Goal: Communication & Community: Answer question/provide support

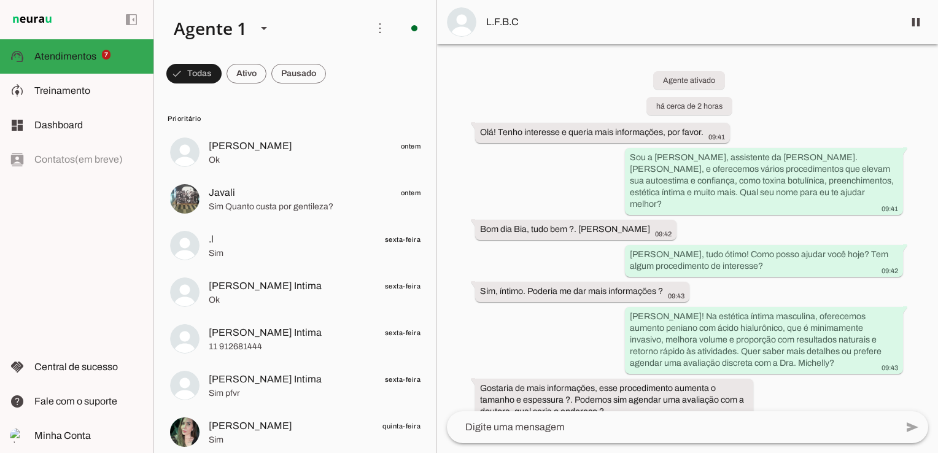
scroll to position [714, 0]
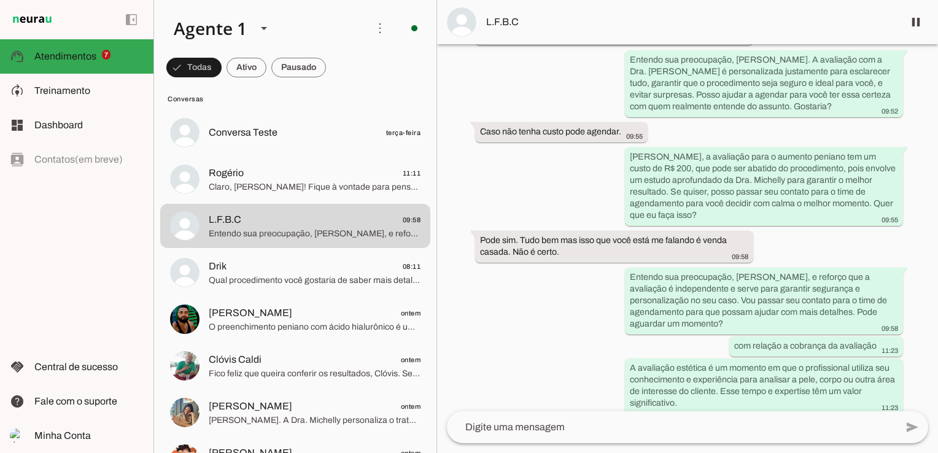
click at [474, 165] on div "Agente ativado há cerca de 2 horas Olá! Tenho interesse e queria mais informaçõ…" at bounding box center [687, 227] width 501 height 367
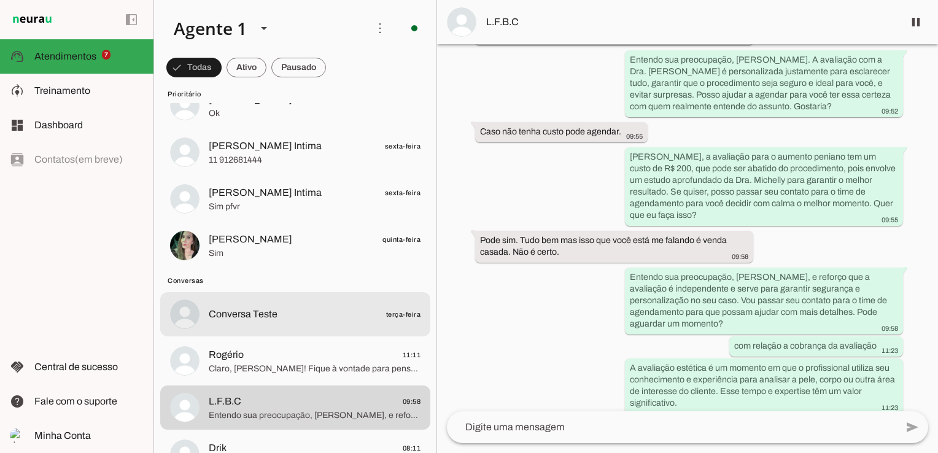
scroll to position [184, 0]
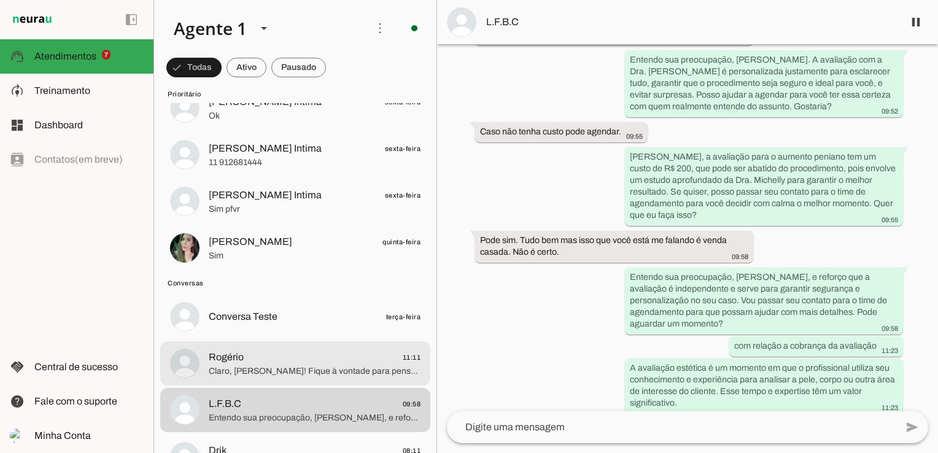
click at [257, 366] on span "Claro, [PERSON_NAME]! Fique à vontade para pensar com calma. Estarei aqui para …" at bounding box center [315, 371] width 212 height 12
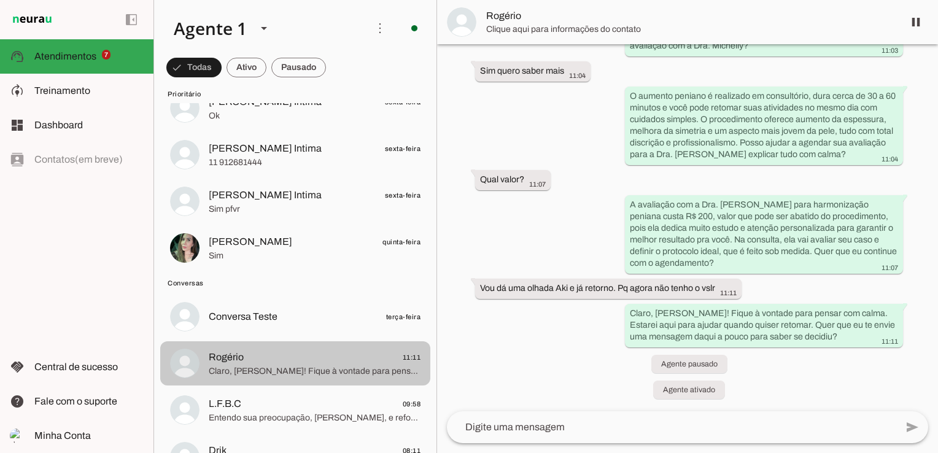
scroll to position [329, 0]
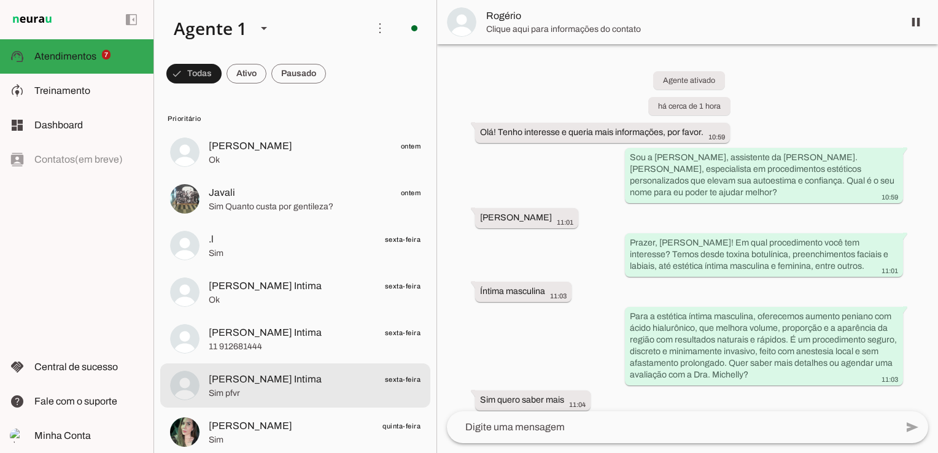
scroll to position [245, 0]
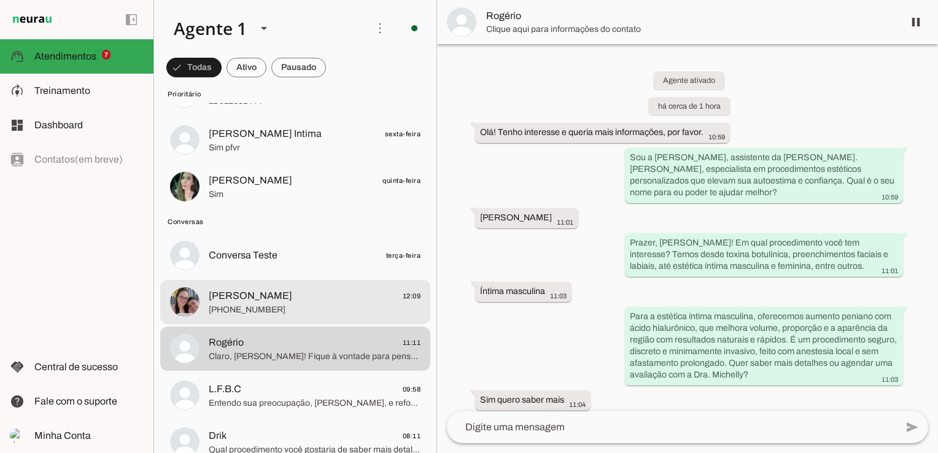
click at [274, 308] on span "[PHONE_NUMBER]" at bounding box center [315, 310] width 212 height 12
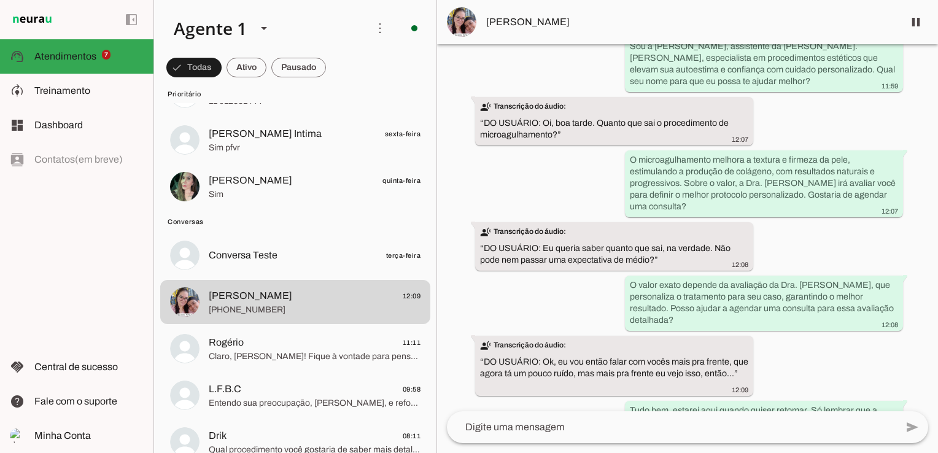
scroll to position [153, 0]
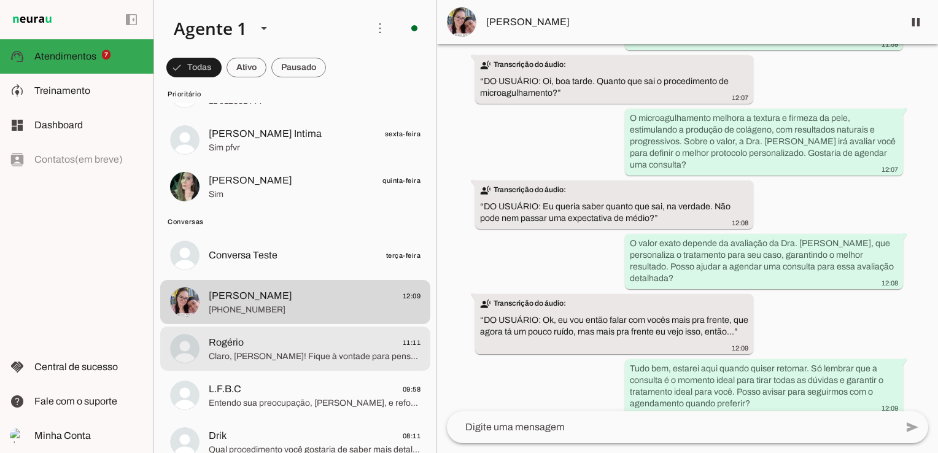
click at [324, 346] on span "Rogério 11:11" at bounding box center [315, 342] width 212 height 15
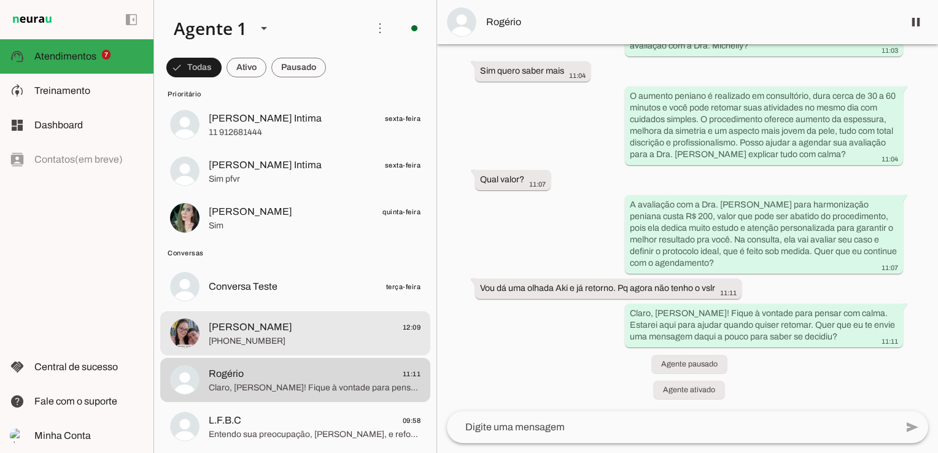
scroll to position [184, 0]
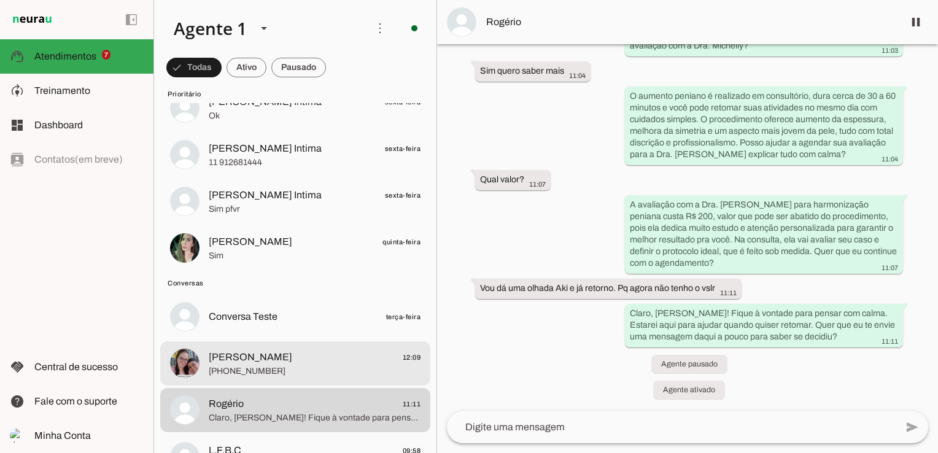
drag, startPoint x: 263, startPoint y: 368, endPoint x: 282, endPoint y: 364, distance: 19.4
click at [263, 367] on span "[PHONE_NUMBER]" at bounding box center [315, 371] width 212 height 12
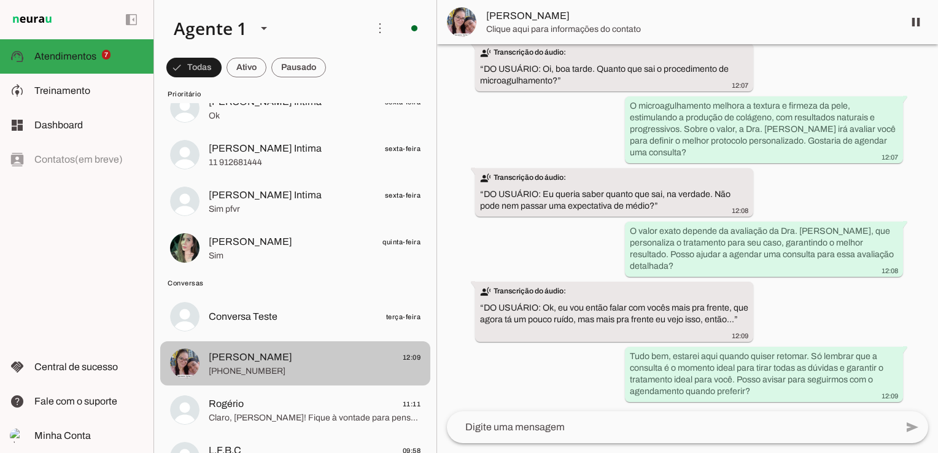
scroll to position [153, 0]
